Goal: Task Accomplishment & Management: Manage account settings

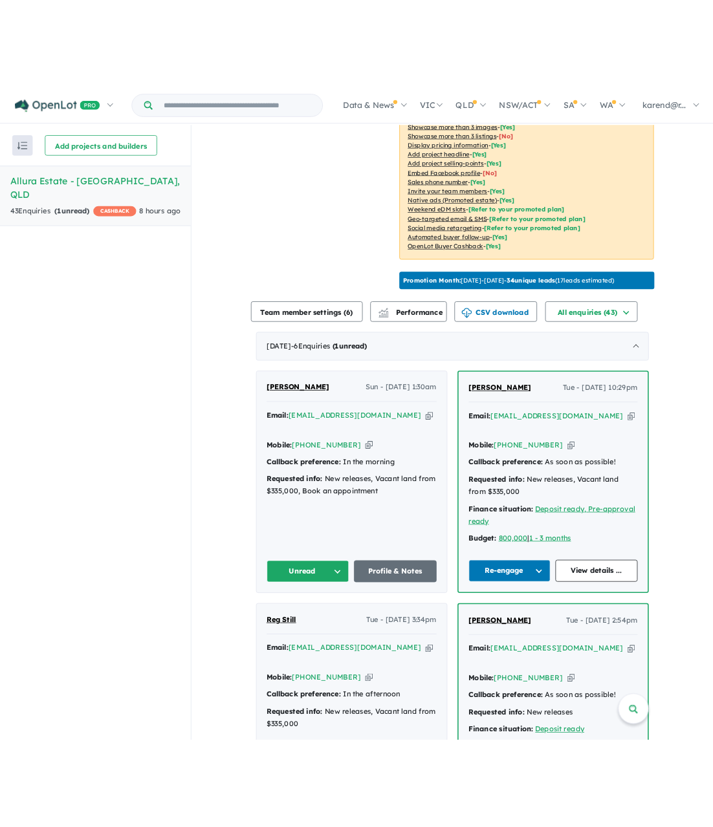
scroll to position [259, 0]
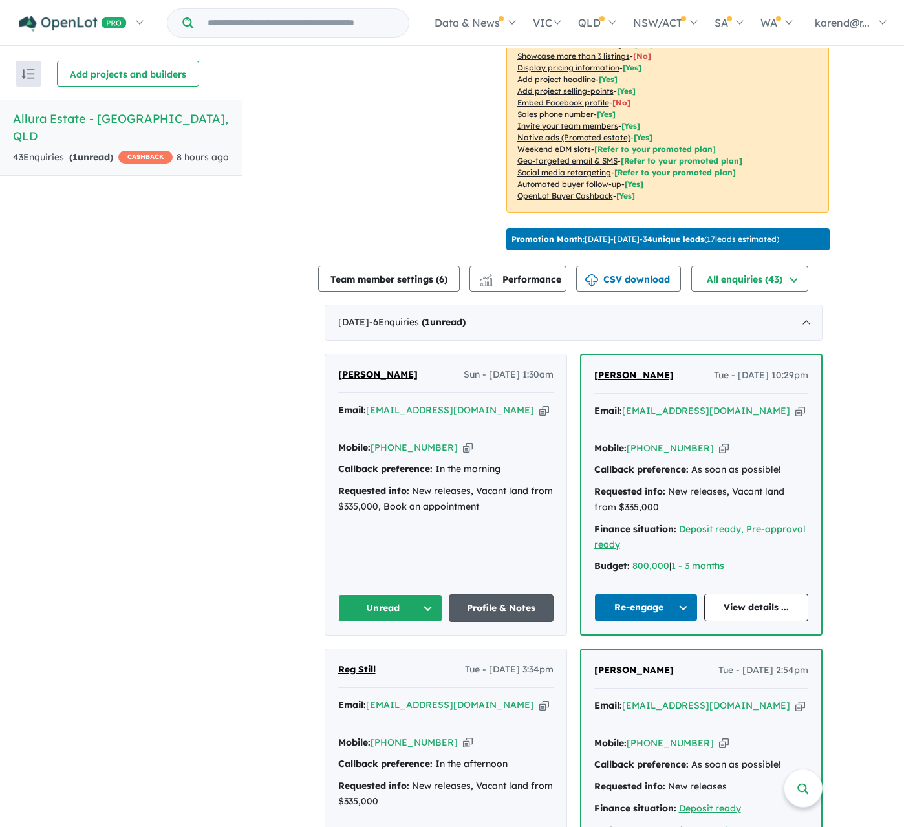
click at [494, 595] on link "Profile & Notes" at bounding box center [501, 609] width 105 height 28
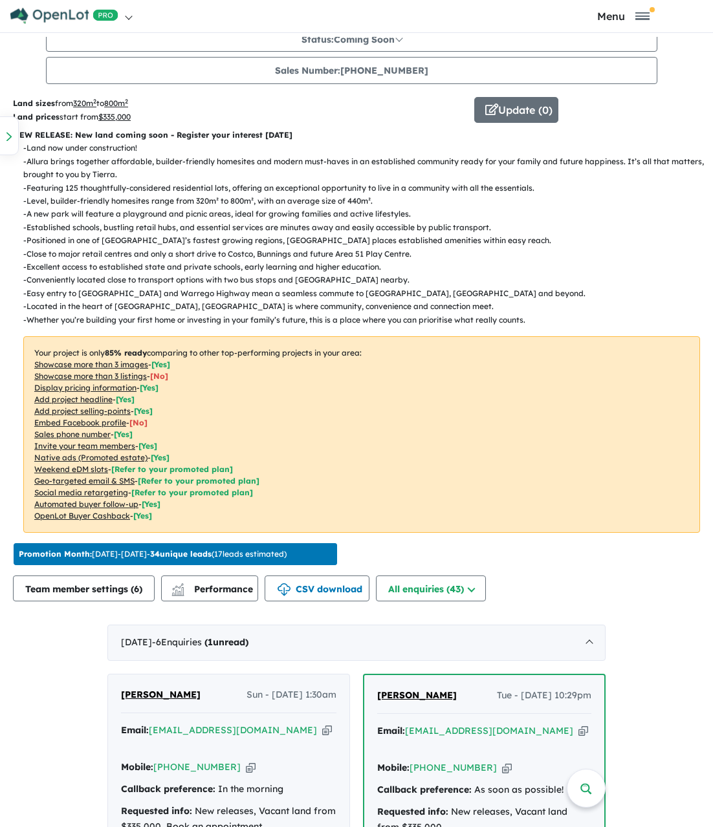
scroll to position [596, 0]
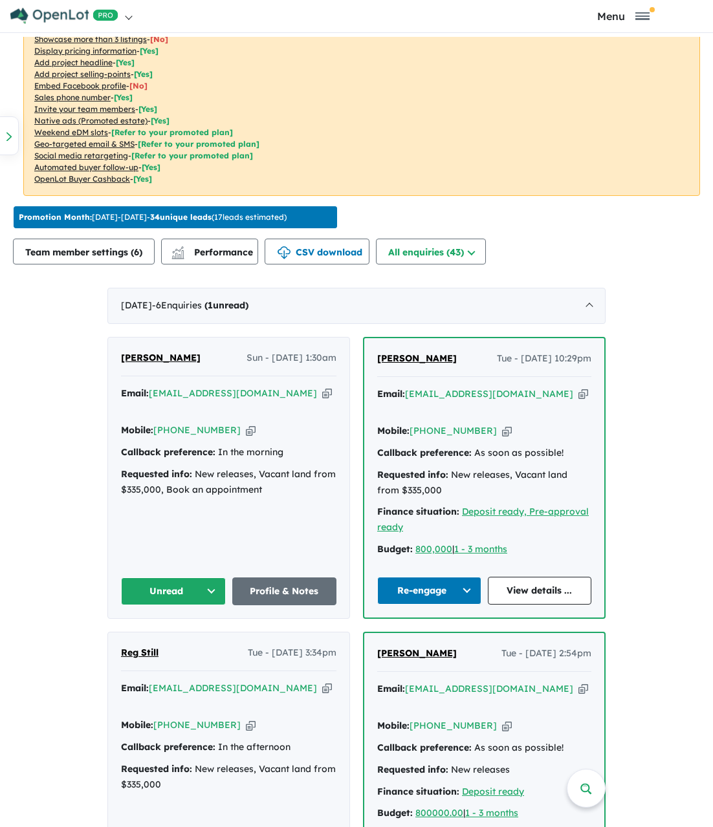
click at [179, 578] on button "Unread" at bounding box center [173, 592] width 105 height 28
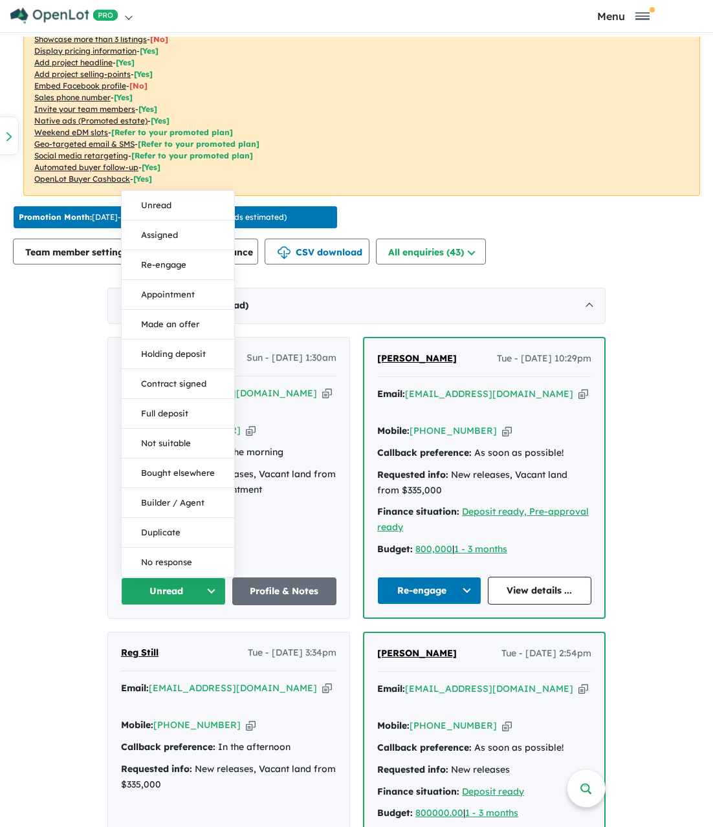
click at [283, 526] on div "[PERSON_NAME] [PERSON_NAME] - [DATE] 1:30am Email: [EMAIL_ADDRESS][DOMAIN_NAME]…" at bounding box center [228, 478] width 241 height 281
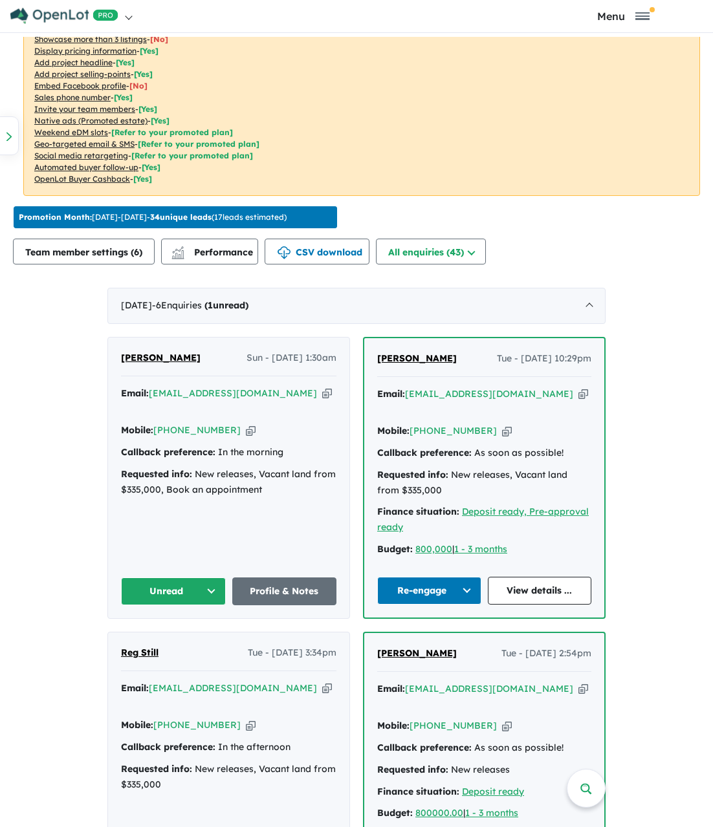
click at [178, 578] on button "Unread" at bounding box center [173, 592] width 105 height 28
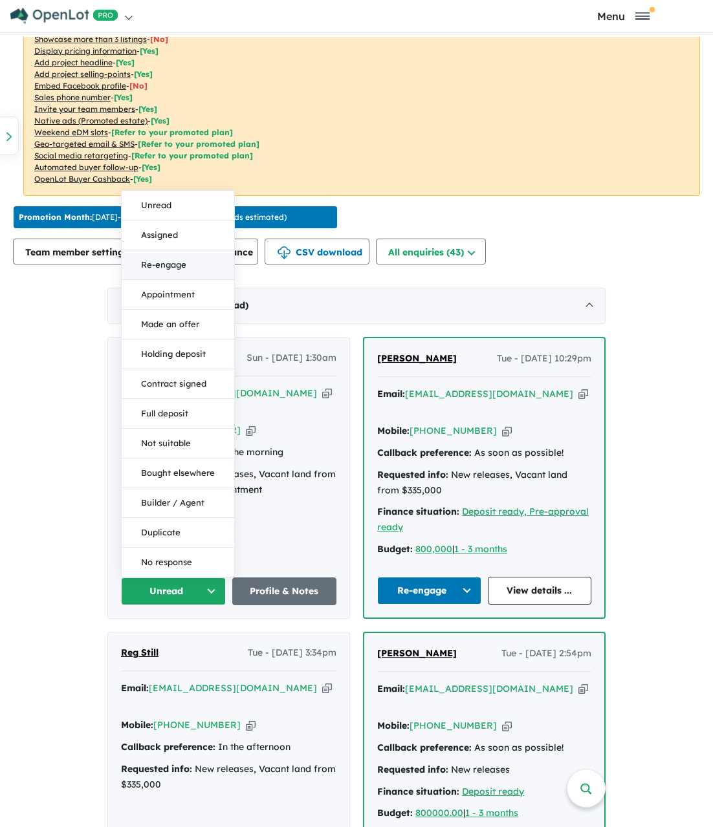
click at [169, 250] on button "Re-engage" at bounding box center [178, 265] width 113 height 30
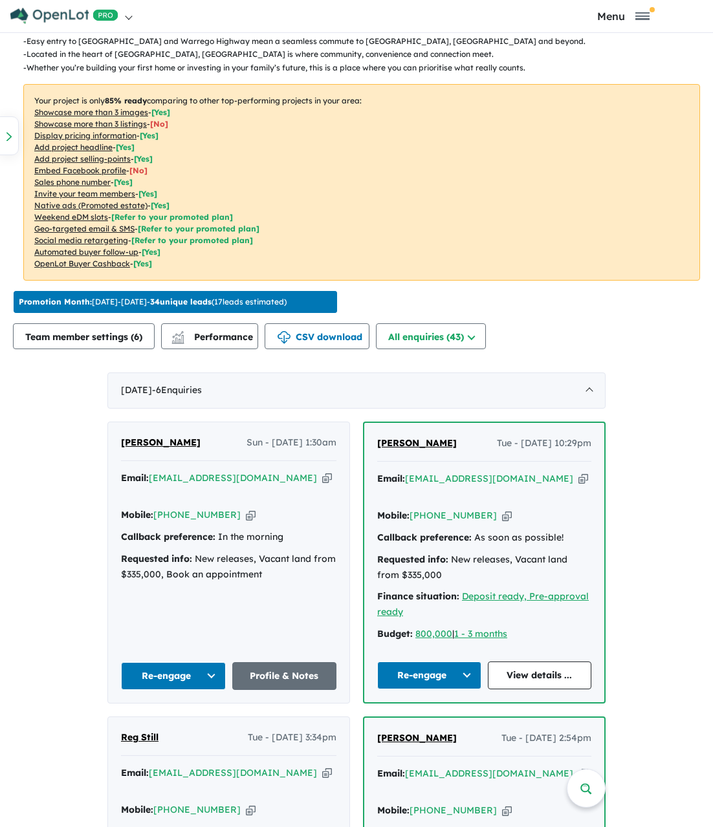
scroll to position [466, 0]
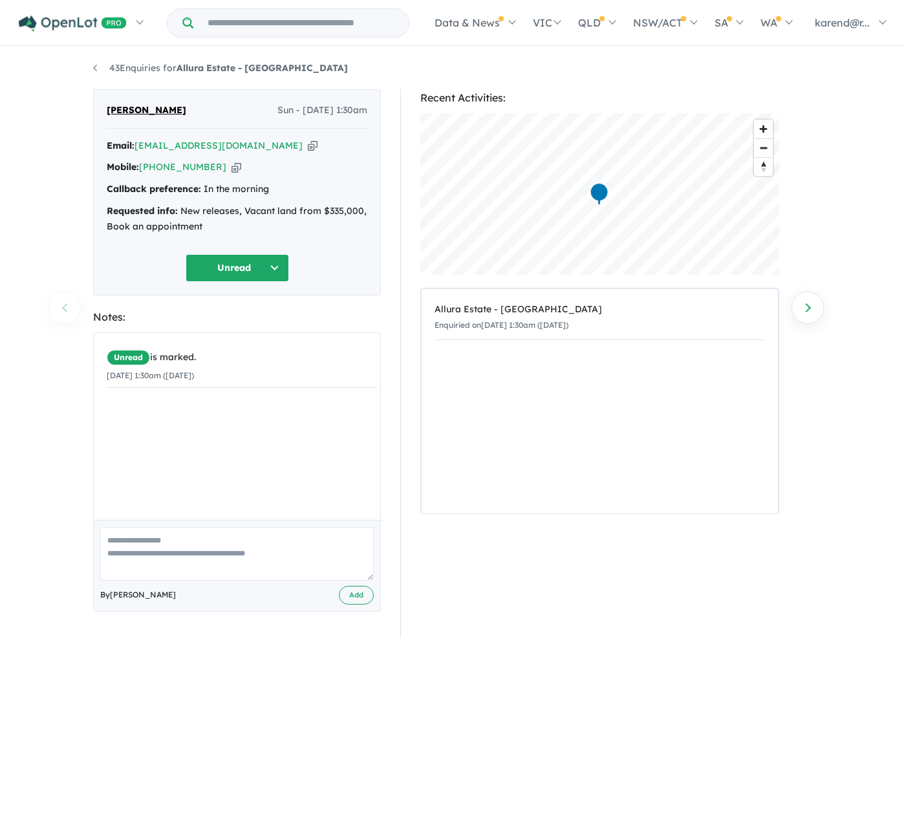
click at [251, 264] on button "Unread" at bounding box center [238, 268] width 104 height 28
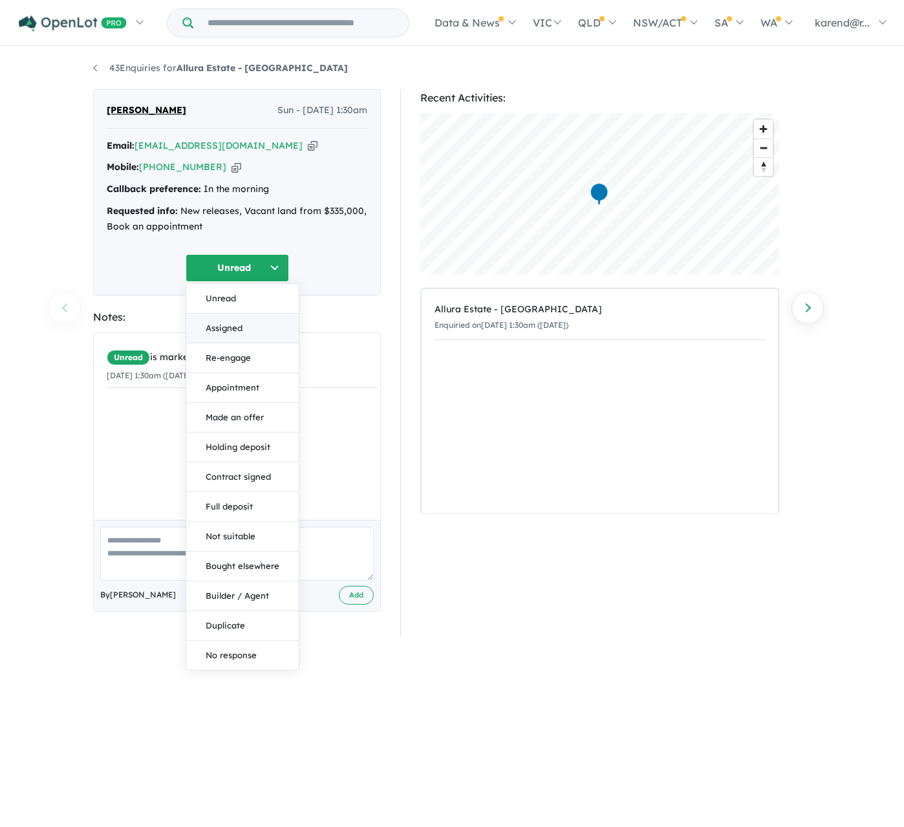
click at [235, 327] on button "Assigned" at bounding box center [242, 329] width 113 height 30
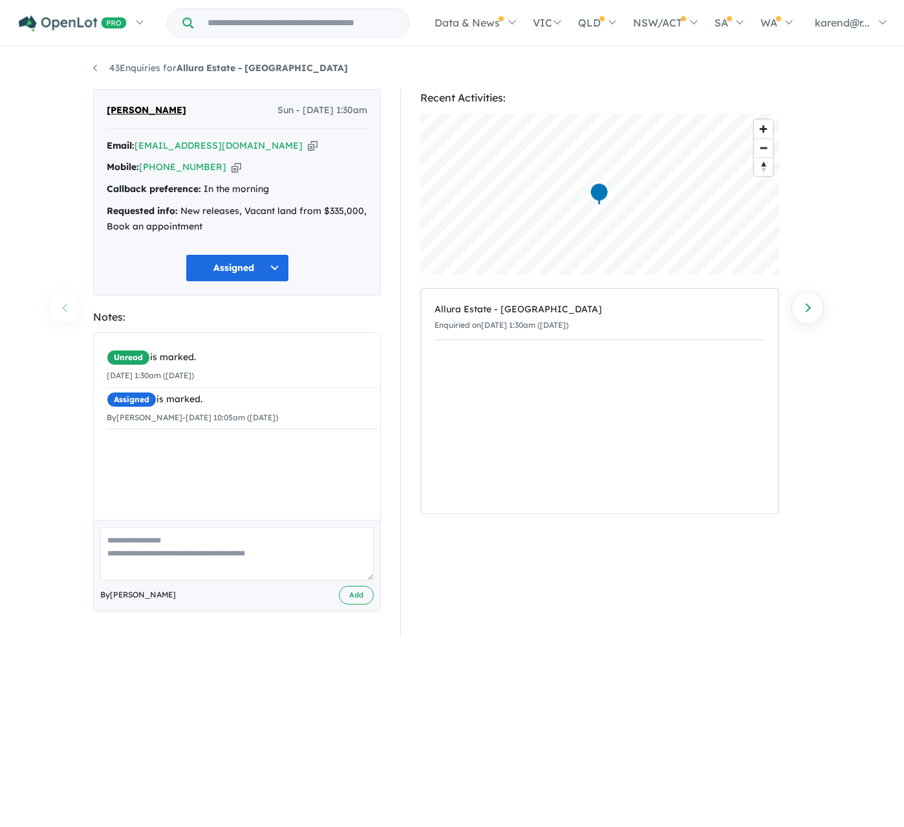
click at [250, 269] on button "Assigned" at bounding box center [238, 268] width 104 height 28
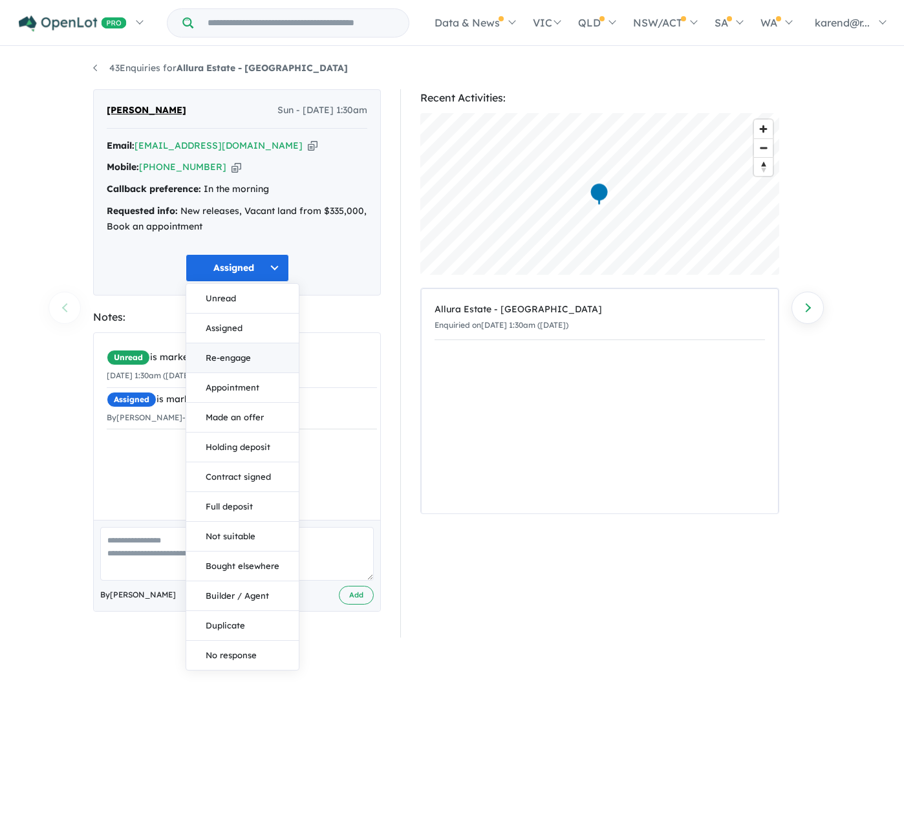
click at [248, 355] on button "Re-engage" at bounding box center [242, 359] width 113 height 30
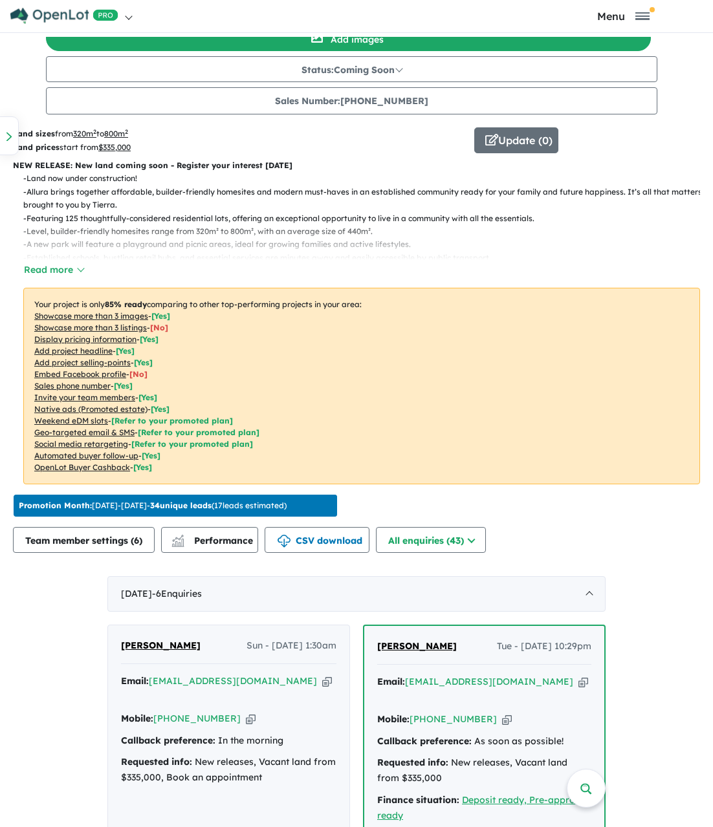
scroll to position [453, 0]
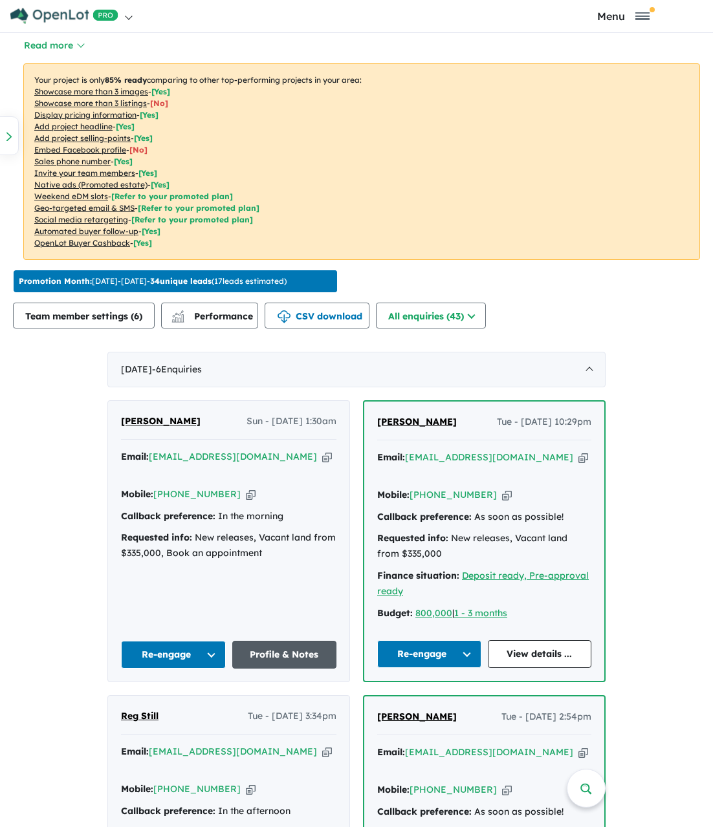
click at [276, 644] on link "Profile & Notes" at bounding box center [284, 655] width 105 height 28
